Goal: Contribute content: Add original content to the website for others to see

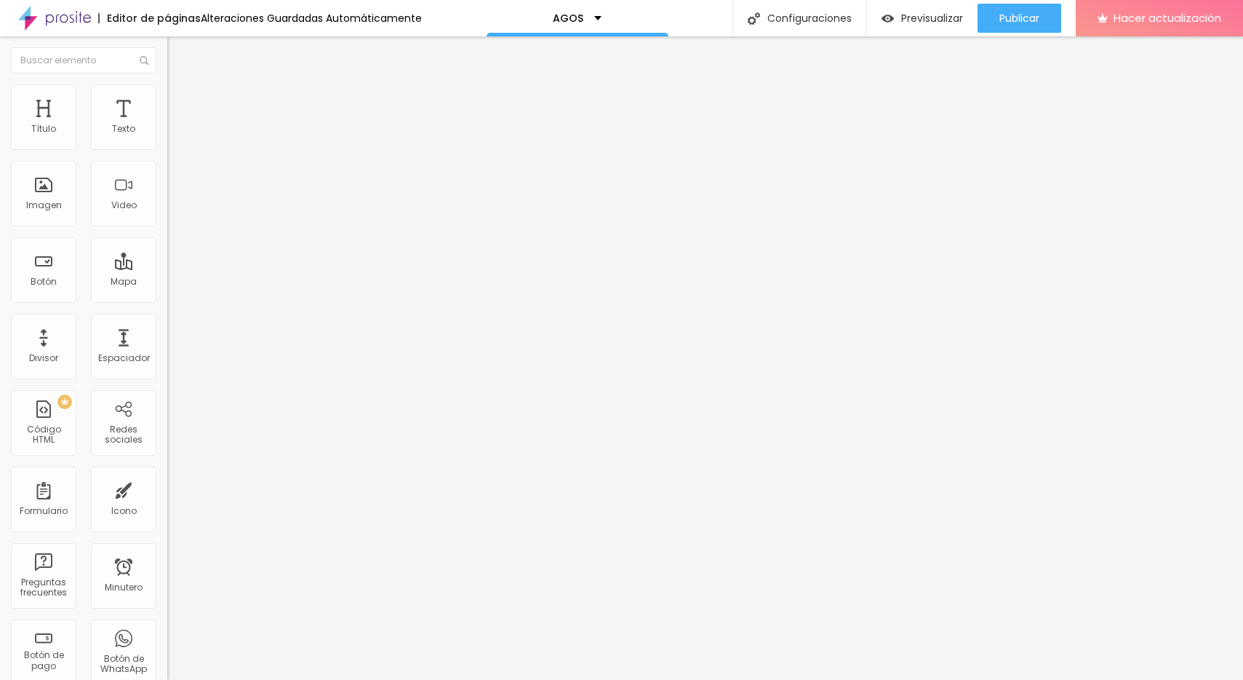
click at [167, 147] on img at bounding box center [171, 151] width 9 height 9
type input "CONFIRMAR ASISTENCIA ANTES DEL 15-10"
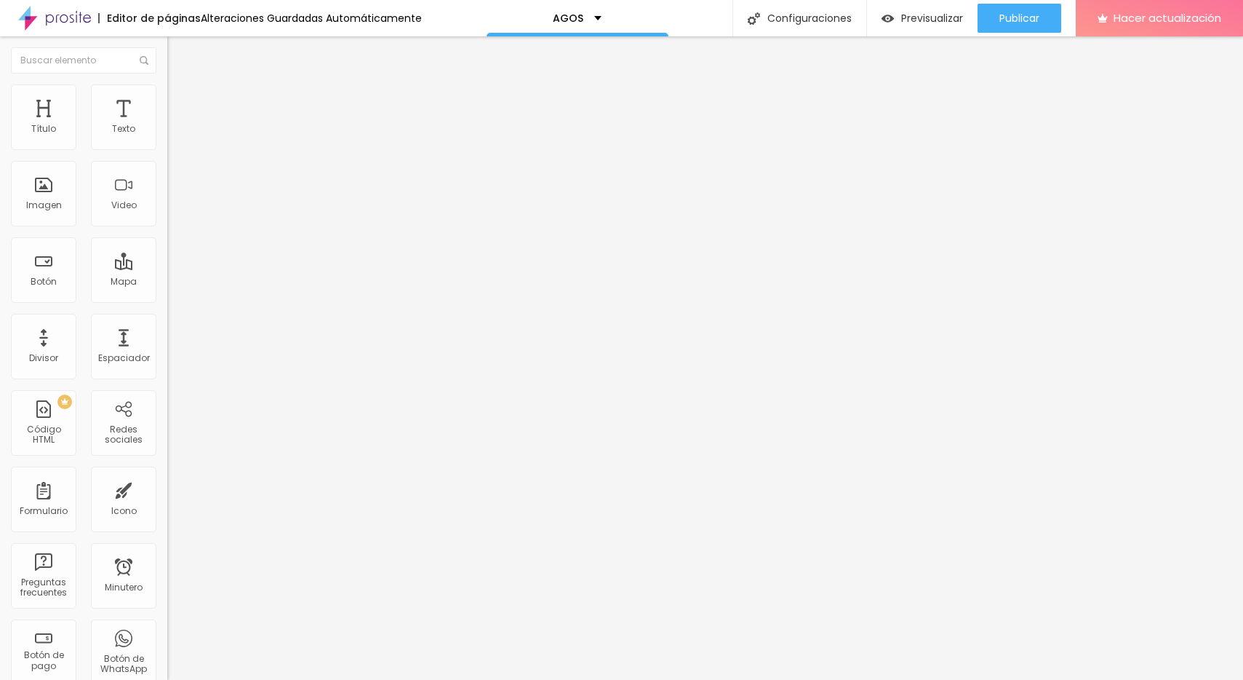
type input "[URL][DOMAIN_NAME]!,%20te%20confirmo%20mi%20asistencia%20para%20festejar%20tus%…"
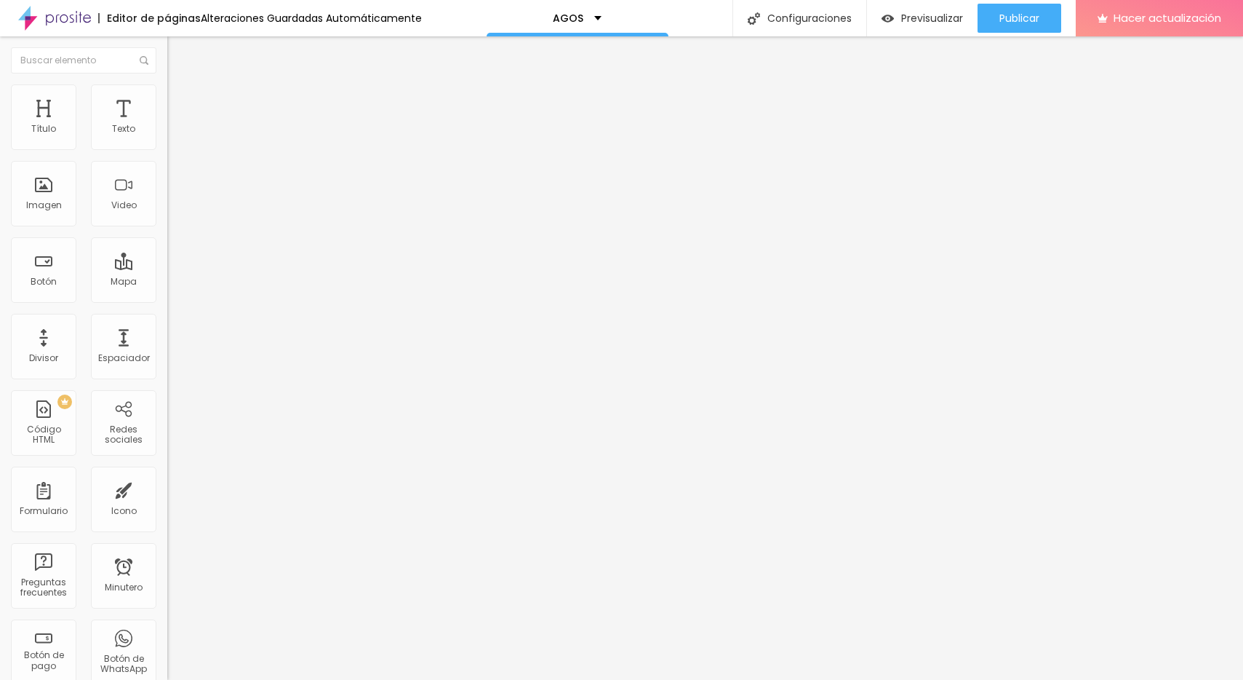
click at [1023, 16] on font "Publicar" at bounding box center [1020, 18] width 40 height 15
click at [1003, 16] on font "Publicar" at bounding box center [1020, 18] width 40 height 15
